Goal: Information Seeking & Learning: Learn about a topic

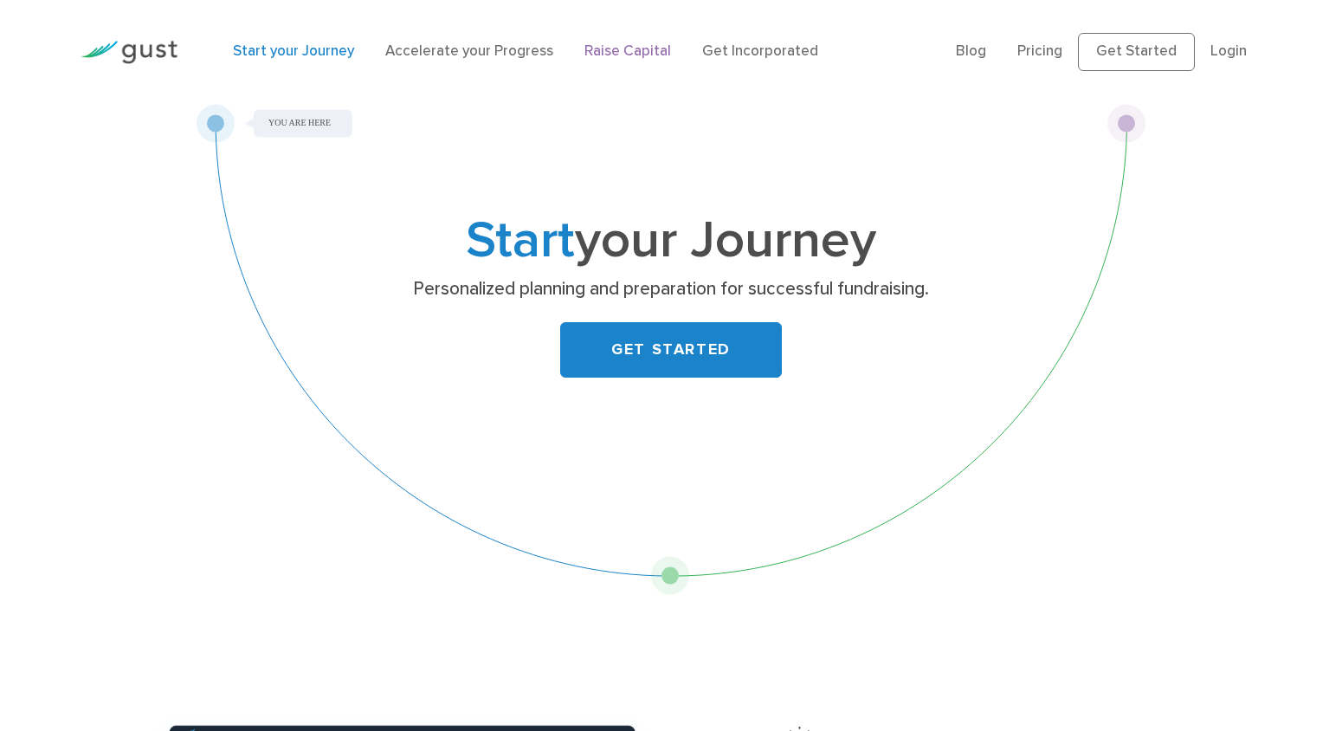
click at [633, 51] on link "Raise Capital" at bounding box center [628, 50] width 87 height 17
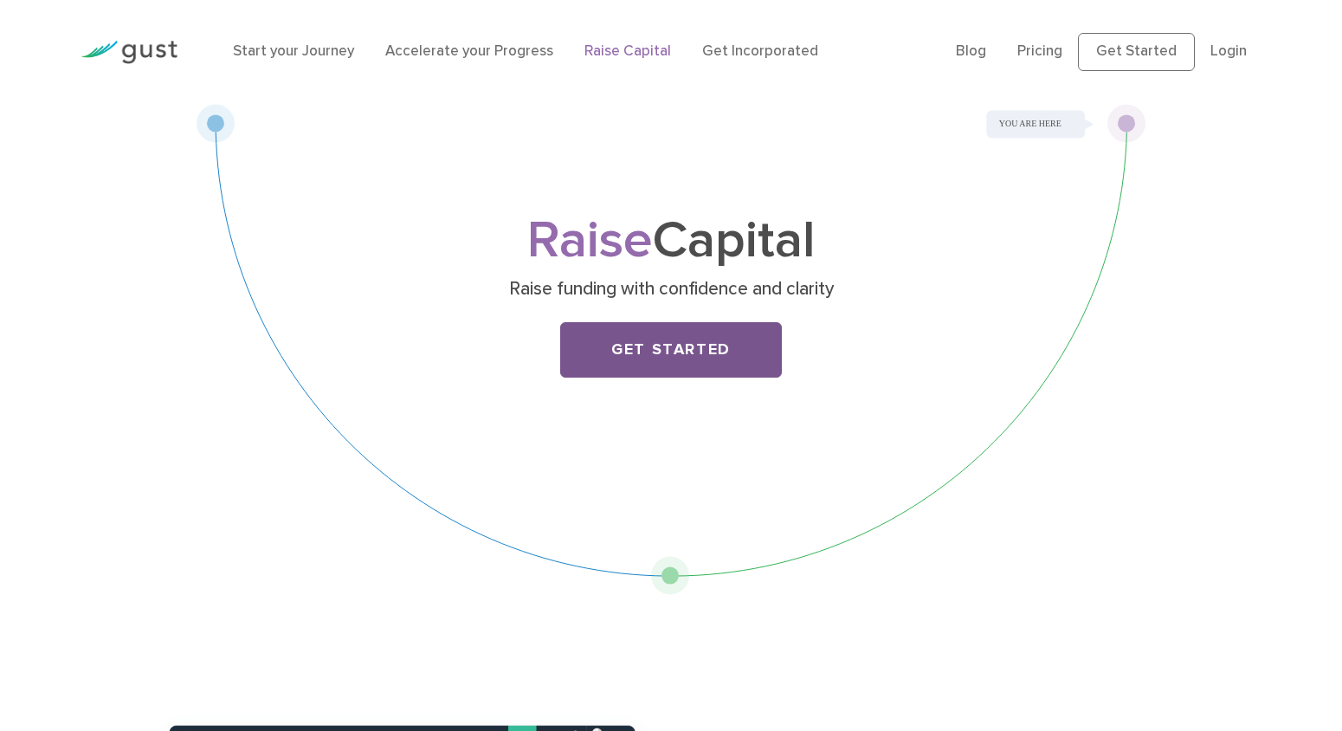
click at [697, 346] on link "Get Started" at bounding box center [671, 349] width 222 height 55
